Goal: Task Accomplishment & Management: Use online tool/utility

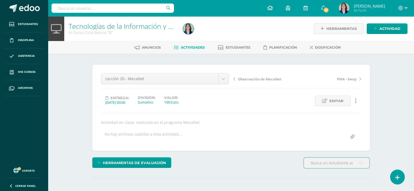
scroll to position [0, 0]
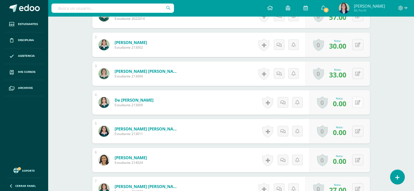
scroll to position [191, 0]
click at [352, 104] on div "0 Logros Logros obtenidos Aún no hay logros agregados Nota: 0.00" at bounding box center [342, 102] width 62 height 25
click at [358, 103] on button at bounding box center [361, 102] width 11 height 11
type input "37"
click at [359, 129] on icon at bounding box center [357, 131] width 5 height 5
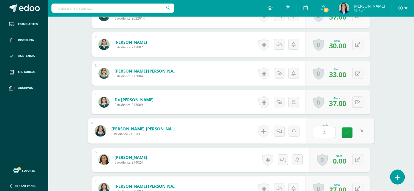
type input "48"
click at [358, 159] on icon at bounding box center [357, 160] width 5 height 5
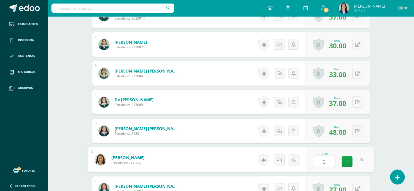
type input "22"
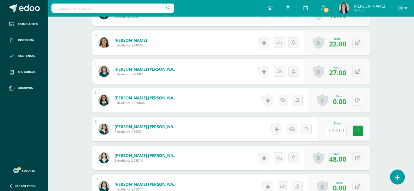
scroll to position [309, 0]
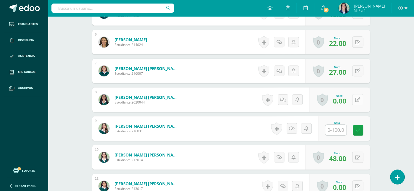
click at [357, 102] on button at bounding box center [357, 99] width 11 height 11
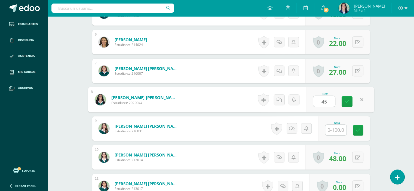
type input "45"
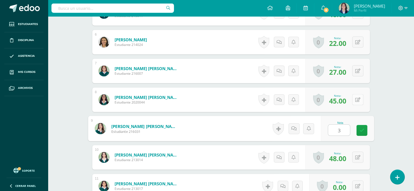
type input "31"
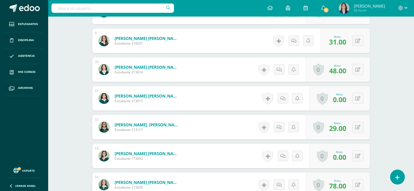
scroll to position [397, 0]
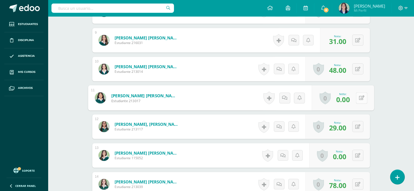
click at [356, 102] on button at bounding box center [361, 97] width 11 height 11
type input "50"
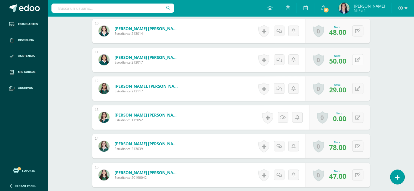
scroll to position [445, 0]
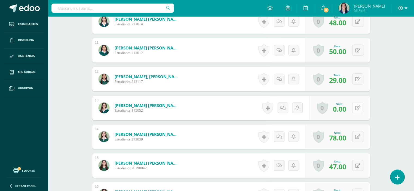
click at [358, 109] on button at bounding box center [357, 107] width 11 height 11
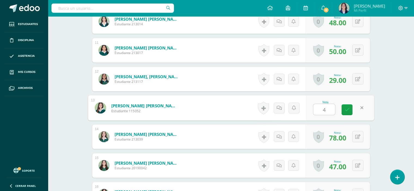
type input "47"
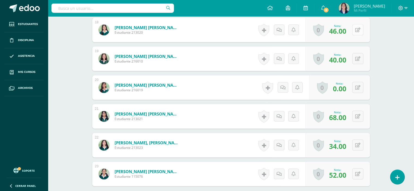
scroll to position [667, 0]
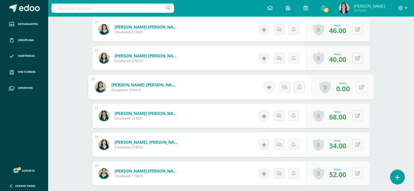
click at [359, 85] on icon at bounding box center [361, 87] width 5 height 5
type input "52"
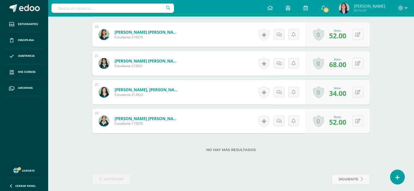
scroll to position [724, 0]
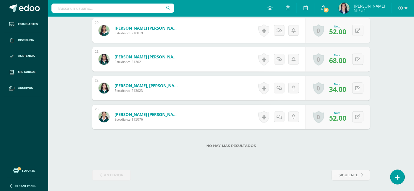
click at [329, 8] on span "8" at bounding box center [326, 10] width 6 height 6
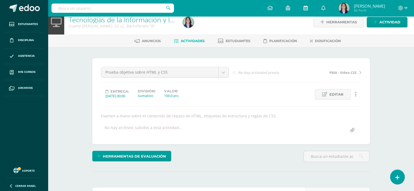
scroll to position [4, 0]
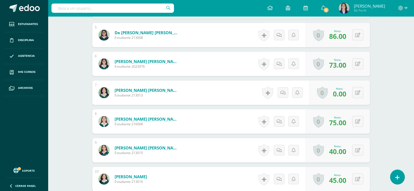
scroll to position [289, 0]
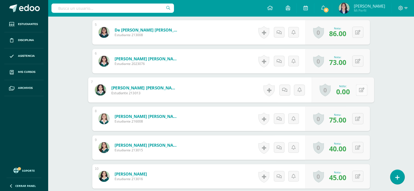
click at [357, 94] on button at bounding box center [361, 89] width 11 height 11
type input "48"
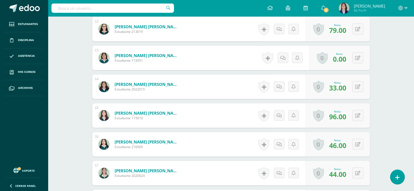
scroll to position [503, 0]
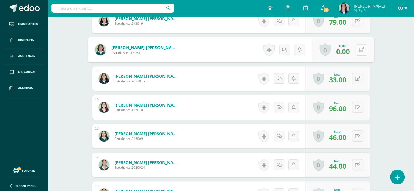
click at [359, 51] on icon at bounding box center [361, 49] width 5 height 5
type input "26"
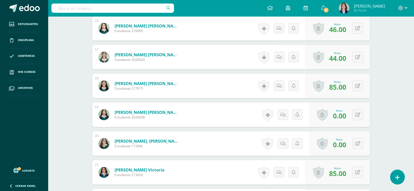
scroll to position [622, 0]
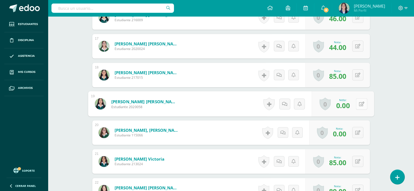
click at [358, 105] on button at bounding box center [361, 103] width 11 height 11
type input "58."
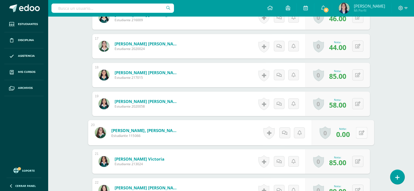
click at [360, 131] on button at bounding box center [361, 132] width 11 height 11
type input "81"
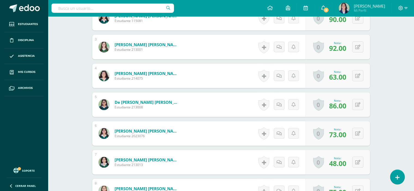
scroll to position [215, 0]
